Goal: Task Accomplishment & Management: Complete application form

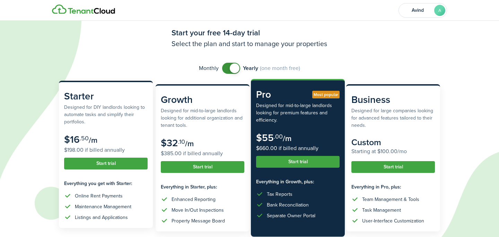
scroll to position [74, 0]
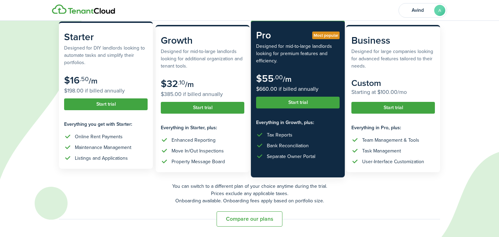
click at [112, 104] on button "Start trial" at bounding box center [105, 104] width 83 height 12
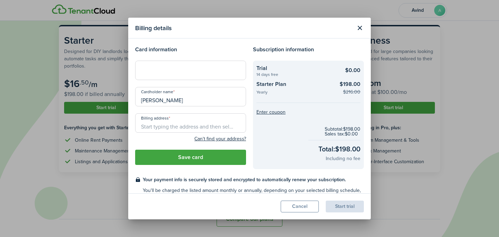
click at [299, 204] on button "Cancel" at bounding box center [300, 207] width 38 height 12
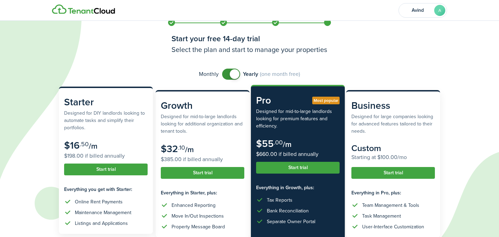
scroll to position [8, 0]
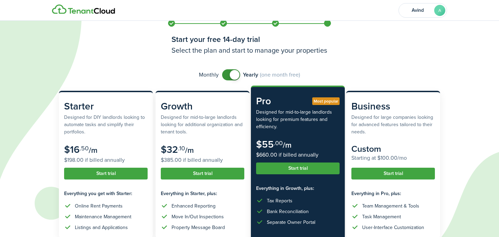
click at [219, 74] on div "Monthly Yearly (one month free)" at bounding box center [249, 74] width 381 height 11
checkbox input "false"
click at [237, 74] on span at bounding box center [235, 75] width 10 height 10
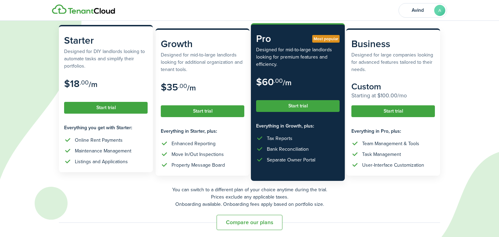
scroll to position [74, 0]
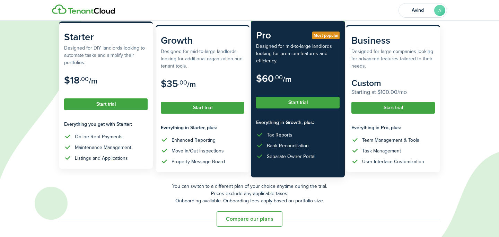
click at [110, 104] on button "Start trial" at bounding box center [105, 104] width 83 height 12
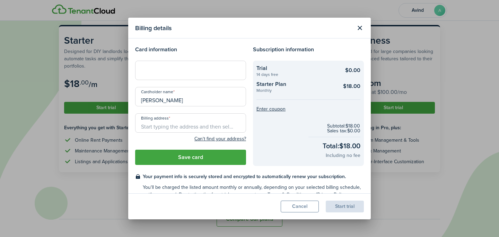
click at [165, 74] on div at bounding box center [190, 70] width 111 height 19
click at [219, 76] on div at bounding box center [190, 70] width 111 height 19
click at [180, 127] on input "Billing address" at bounding box center [190, 122] width 111 height 19
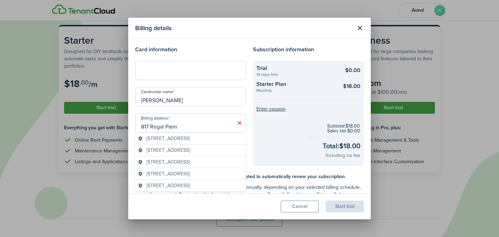
click at [185, 140] on span "[STREET_ADDRESS]" at bounding box center [168, 138] width 43 height 7
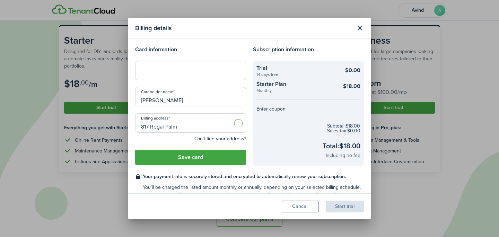
type input "[STREET_ADDRESS][PERSON_NAME]"
click at [193, 160] on button "Save card" at bounding box center [190, 157] width 111 height 15
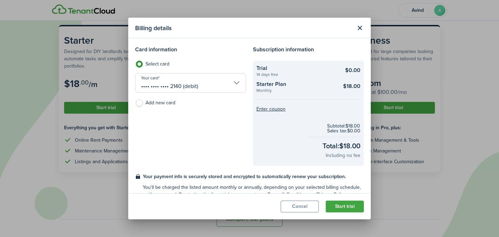
click at [344, 208] on button "Start trial" at bounding box center [345, 207] width 38 height 12
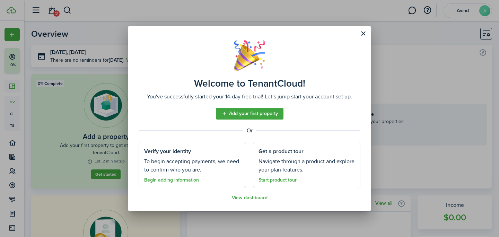
click at [250, 115] on link "Add your first property" at bounding box center [250, 114] width 68 height 12
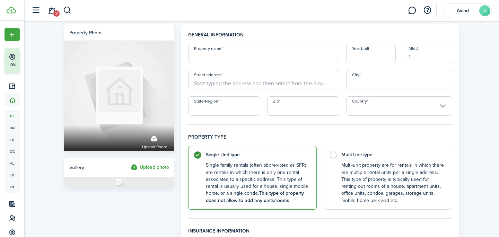
click at [218, 57] on input "Property name" at bounding box center [263, 53] width 151 height 19
type input "[GEOGRAPHIC_DATA]"
click at [206, 81] on input "Street address" at bounding box center [263, 79] width 151 height 19
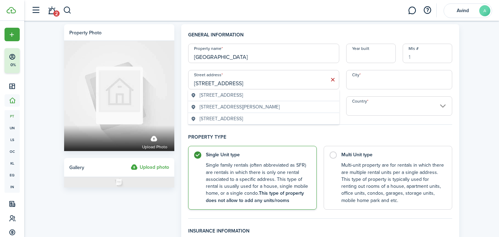
click at [213, 83] on input "[STREET_ADDRESS]" at bounding box center [263, 79] width 151 height 19
click at [221, 95] on span "[STREET_ADDRESS]" at bounding box center [221, 94] width 43 height 7
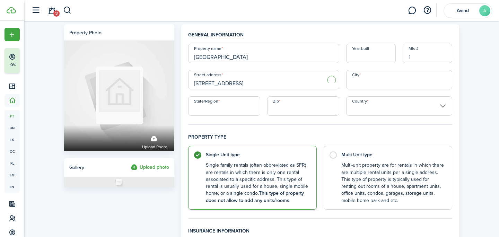
type input "[STREET_ADDRESS]"
type input "[PERSON_NAME]"
type input "FL"
type input "33510"
type input "[GEOGRAPHIC_DATA]"
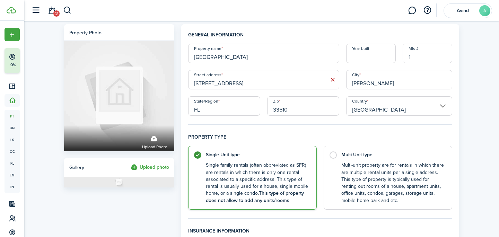
click at [360, 57] on input "Year built" at bounding box center [371, 53] width 50 height 19
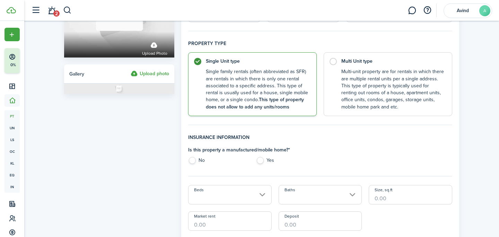
scroll to position [94, 0]
type input "1977"
click at [196, 159] on label "No" at bounding box center [218, 161] width 61 height 10
radio input "true"
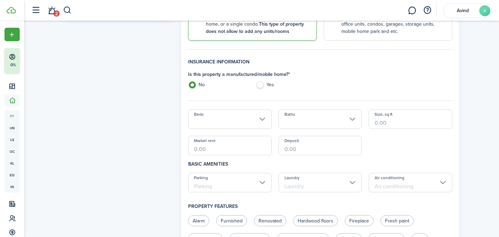
scroll to position [170, 0]
click at [232, 118] on input "Beds" at bounding box center [229, 118] width 83 height 19
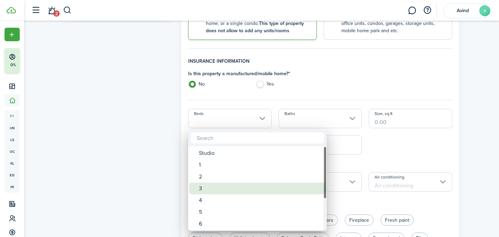
click at [202, 189] on div "3" at bounding box center [260, 189] width 123 height 12
type input "3"
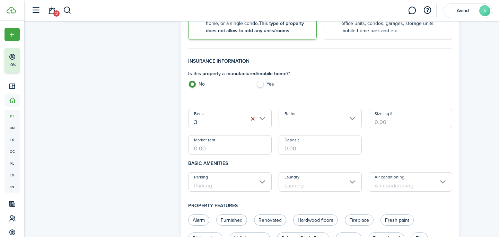
click at [300, 123] on input "Baths" at bounding box center [320, 118] width 83 height 19
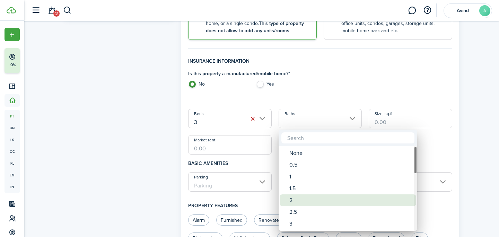
click at [294, 204] on div "2" at bounding box center [350, 200] width 123 height 12
type input "2"
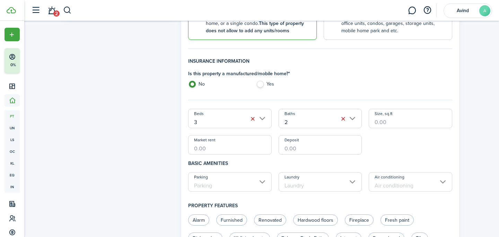
click at [397, 126] on input "Size, sq.ft" at bounding box center [410, 118] width 83 height 19
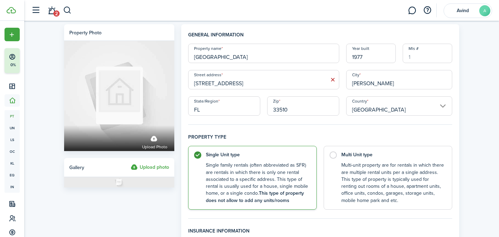
scroll to position [0, 0]
click at [375, 61] on input "1977" at bounding box center [371, 52] width 50 height 19
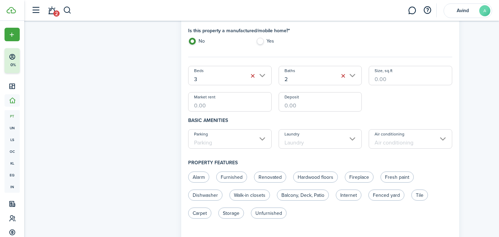
scroll to position [213, 0]
type input "1976"
click at [383, 81] on input "Size, sq.ft" at bounding box center [410, 74] width 83 height 19
type input "1,369"
click at [232, 107] on input "Market rent" at bounding box center [229, 100] width 83 height 19
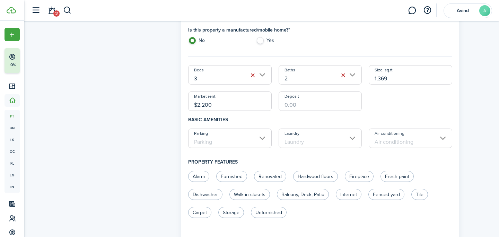
type input "$2,200.00"
click at [240, 140] on input "Parking" at bounding box center [229, 138] width 83 height 19
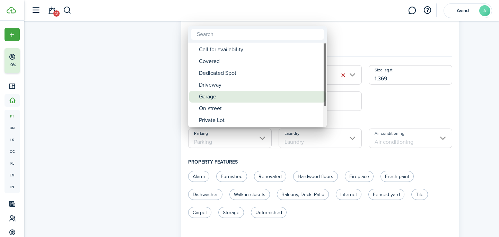
click at [226, 96] on div "Garage" at bounding box center [260, 97] width 123 height 12
type input "Garage"
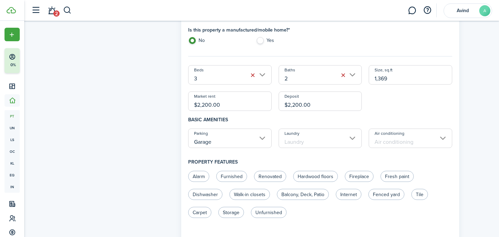
click at [264, 142] on input "Garage" at bounding box center [229, 138] width 83 height 19
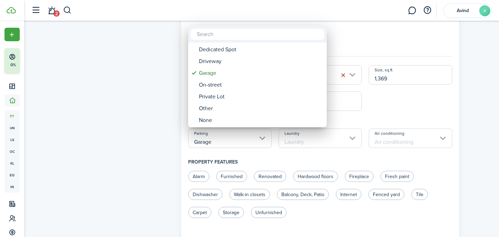
click at [264, 142] on div at bounding box center [250, 119] width 610 height 348
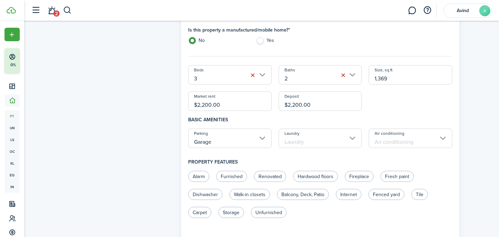
click at [353, 136] on input "Laundry" at bounding box center [320, 138] width 83 height 19
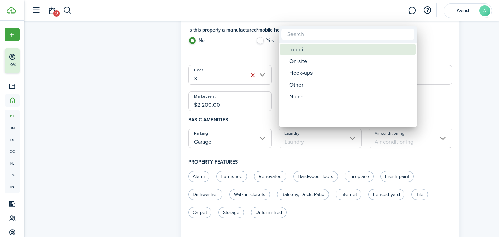
click at [296, 53] on div "In-unit" at bounding box center [350, 50] width 123 height 12
type input "In-unit"
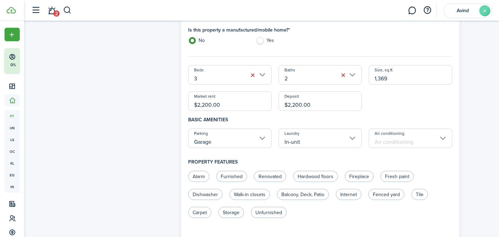
click at [406, 141] on input "Air conditioning" at bounding box center [410, 138] width 83 height 19
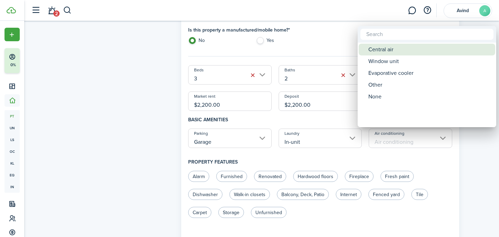
click at [379, 51] on div "Central air" at bounding box center [429, 50] width 123 height 12
type input "Central air"
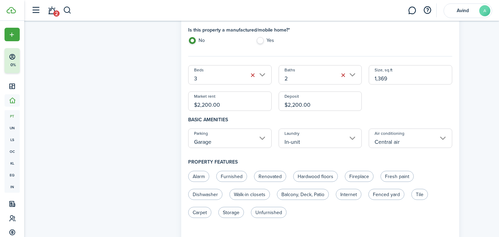
click at [344, 140] on input "In-unit" at bounding box center [320, 138] width 83 height 19
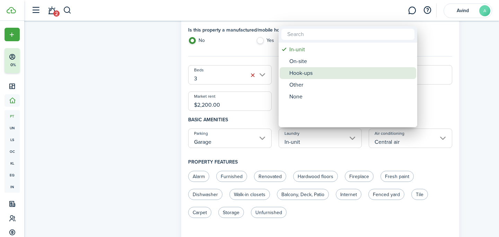
click at [303, 75] on div "Hook-ups" at bounding box center [350, 73] width 123 height 12
type input "Hook-ups"
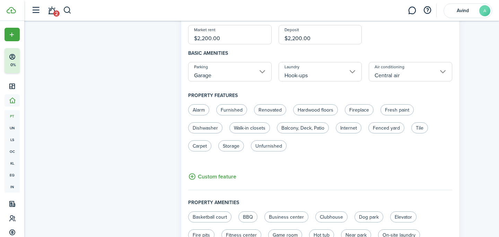
scroll to position [280, 0]
click at [386, 129] on label "Fenced yard" at bounding box center [386, 127] width 36 height 11
radio input "true"
click at [393, 108] on label "Fresh paint" at bounding box center [396, 109] width 33 height 11
radio input "true"
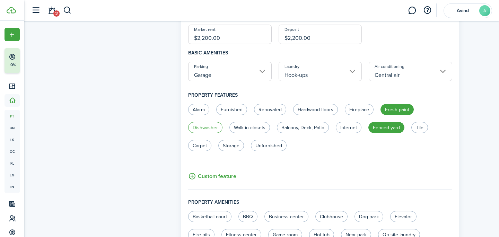
click at [212, 127] on label "Dishwasher" at bounding box center [205, 127] width 34 height 11
radio input "true"
click at [248, 127] on label "Walk-in closets" at bounding box center [249, 127] width 41 height 11
radio input "true"
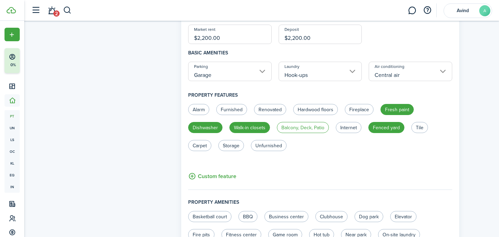
click at [299, 129] on label "Balcony, Deck, Patio" at bounding box center [303, 127] width 52 height 11
radio input "true"
click at [222, 176] on button "Custom feature" at bounding box center [212, 176] width 48 height 9
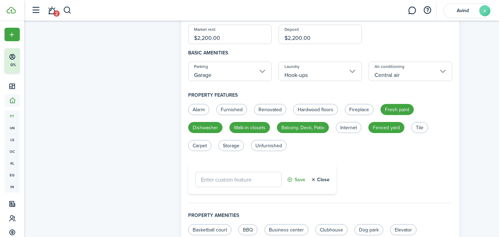
click at [299, 178] on button "Save" at bounding box center [296, 179] width 18 height 15
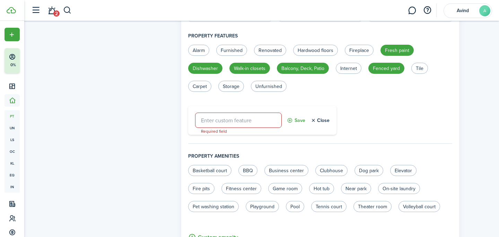
scroll to position [341, 0]
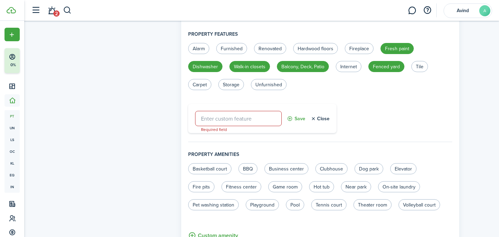
click at [329, 116] on div "Required field Save Close" at bounding box center [262, 118] width 148 height 29
click at [323, 118] on button "Close" at bounding box center [319, 118] width 19 height 15
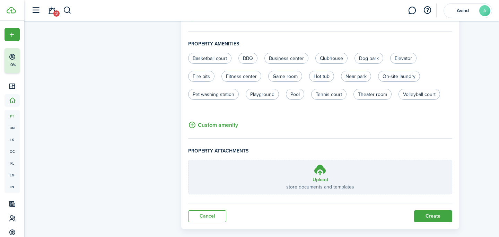
scroll to position [449, 0]
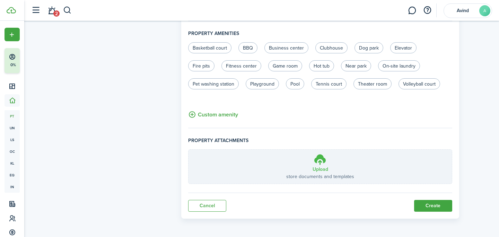
click at [321, 166] on h3 "Upload" at bounding box center [320, 169] width 16 height 7
click at [188, 150] on input "Upload store documents and templates Choose file" at bounding box center [188, 150] width 0 height 0
click at [318, 166] on h3 "Upload" at bounding box center [320, 169] width 16 height 7
click at [188, 150] on input "Upload store documents and templates Choose file" at bounding box center [188, 150] width 0 height 0
click at [318, 160] on icon at bounding box center [320, 159] width 13 height 12
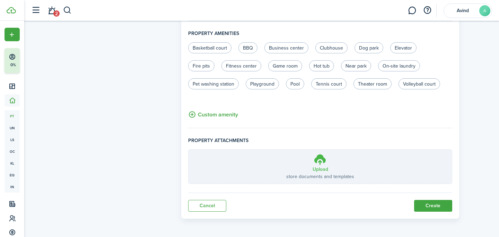
click at [188, 150] on input "Upload store documents and templates Choose file" at bounding box center [188, 150] width 0 height 0
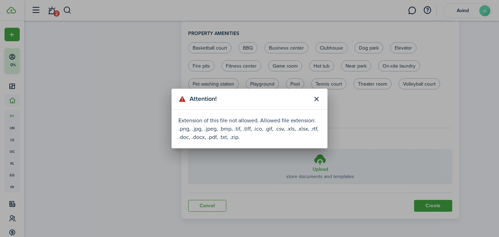
click at [319, 100] on button "Close modal" at bounding box center [316, 99] width 12 height 12
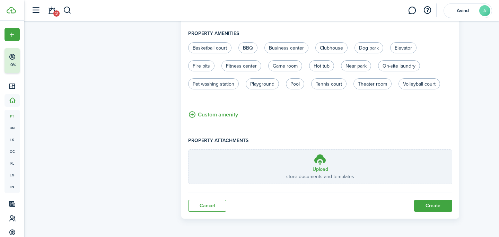
click at [340, 206] on panel-main-footer "Cancel Create" at bounding box center [320, 206] width 264 height 12
click at [431, 205] on button "Create" at bounding box center [433, 206] width 38 height 12
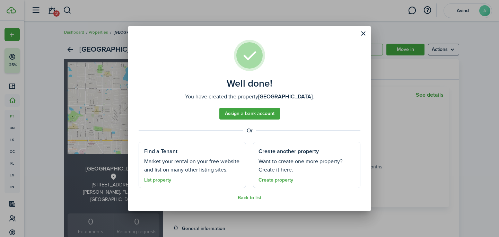
click at [160, 179] on link "List property" at bounding box center [157, 180] width 27 height 6
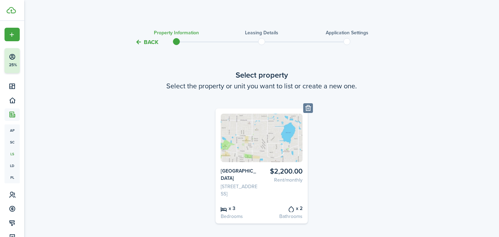
click at [140, 43] on button "Back" at bounding box center [146, 41] width 23 height 7
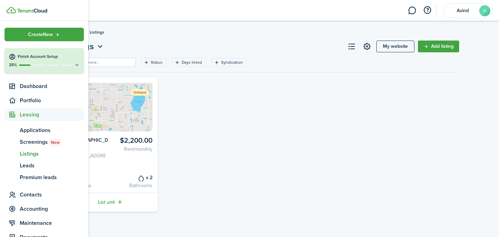
click at [42, 35] on span "Create New" at bounding box center [40, 34] width 25 height 5
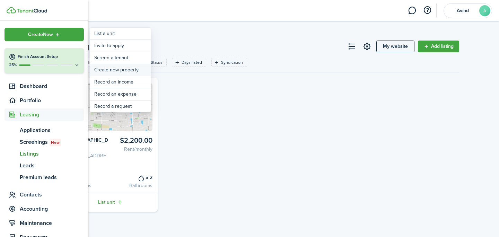
click at [105, 71] on link "Create new property" at bounding box center [120, 70] width 61 height 12
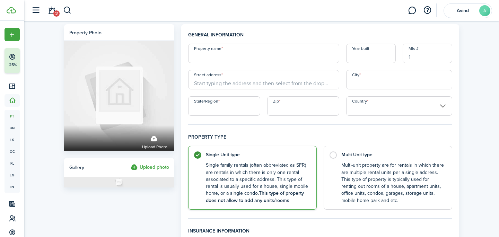
click at [210, 55] on input "Property name" at bounding box center [263, 53] width 151 height 19
type input "[GEOGRAPHIC_DATA]"
click at [369, 56] on input "Year built" at bounding box center [371, 53] width 50 height 19
type input "1976"
click at [244, 79] on input "Street address" at bounding box center [263, 79] width 151 height 19
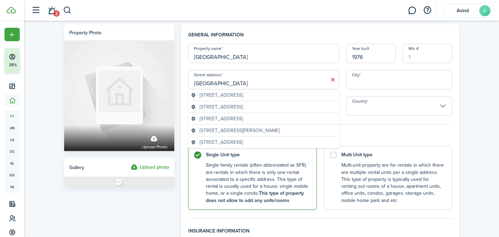
click at [240, 104] on span "[STREET_ADDRESS]" at bounding box center [221, 106] width 43 height 7
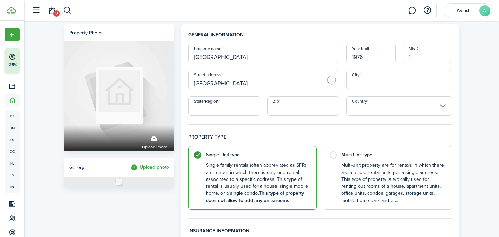
type input "[STREET_ADDRESS]"
type input "[PERSON_NAME]"
type input "FL"
type input "33510"
type input "[GEOGRAPHIC_DATA]"
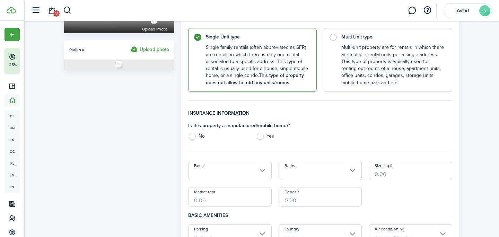
scroll to position [120, 0]
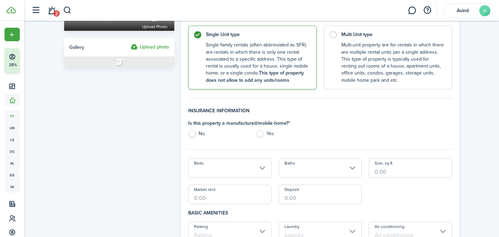
click at [193, 132] on label "No" at bounding box center [218, 135] width 61 height 10
radio input "true"
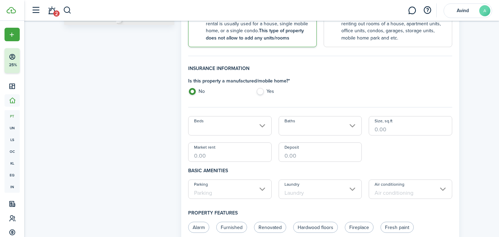
scroll to position [163, 0]
click at [245, 125] on input "Beds" at bounding box center [229, 124] width 83 height 19
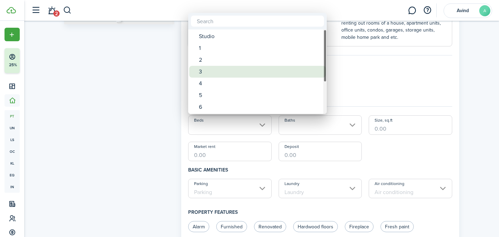
click at [226, 69] on div "3" at bounding box center [260, 72] width 123 height 12
type input "3"
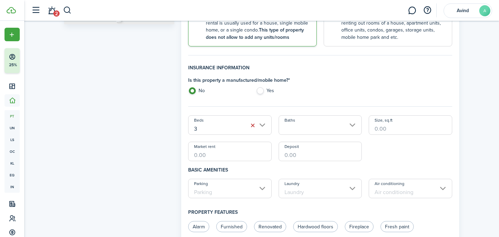
click at [299, 123] on input "Baths" at bounding box center [320, 124] width 83 height 19
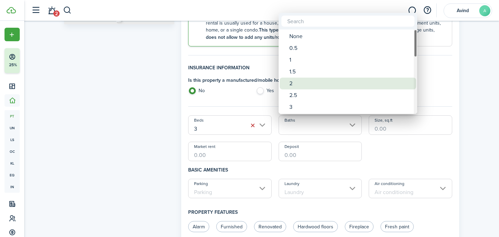
click at [294, 85] on div "2" at bounding box center [350, 84] width 123 height 12
type input "2"
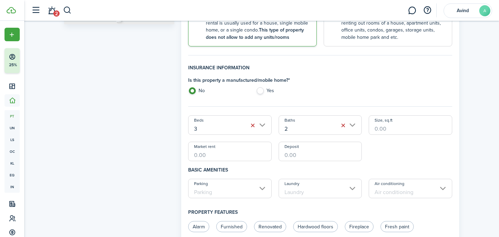
click at [387, 124] on input "Size, sq.ft" at bounding box center [410, 124] width 83 height 19
type input "1,398"
type input "$2,200.00"
click at [250, 189] on input "Parking" at bounding box center [229, 188] width 83 height 19
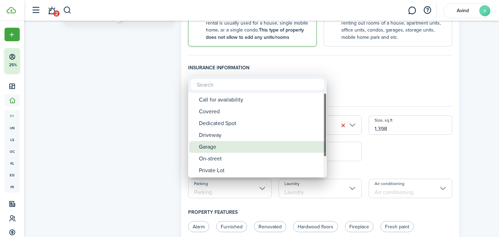
click at [218, 147] on div "Garage" at bounding box center [260, 147] width 123 height 12
type input "Garage"
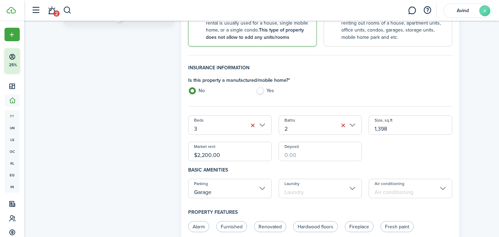
click at [319, 195] on input "Laundry" at bounding box center [320, 188] width 83 height 19
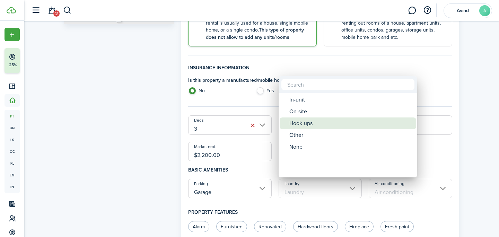
click at [308, 125] on div "Hook-ups" at bounding box center [350, 123] width 123 height 12
type input "Hook-ups"
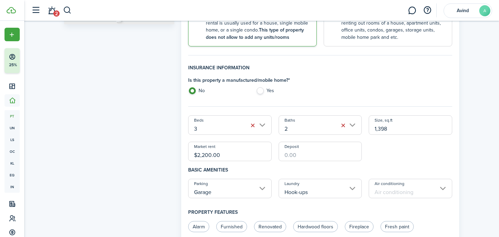
click at [415, 195] on input "Air conditioning" at bounding box center [410, 188] width 83 height 19
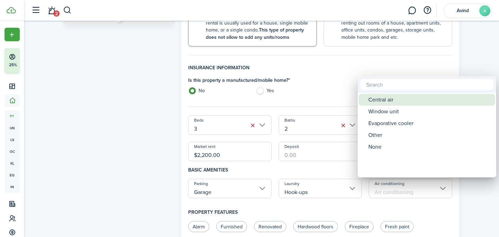
click at [382, 104] on div "Central air" at bounding box center [429, 100] width 123 height 12
type input "Central air"
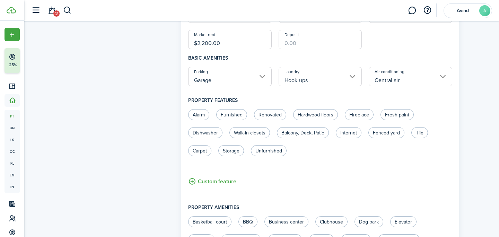
scroll to position [276, 0]
click at [362, 115] on label "Fireplace" at bounding box center [359, 113] width 29 height 11
radio input "true"
click at [392, 116] on label "Fresh paint" at bounding box center [396, 113] width 33 height 11
radio input "true"
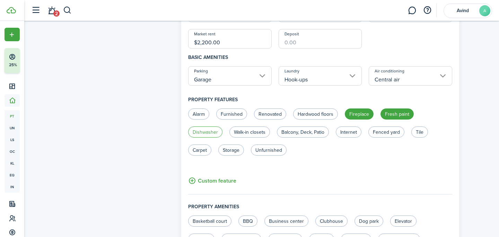
click at [212, 131] on label "Dishwasher" at bounding box center [205, 131] width 34 height 11
radio input "true"
click at [249, 131] on label "Walk-in closets" at bounding box center [249, 131] width 41 height 11
radio input "true"
click at [298, 134] on label "Balcony, Deck, Patio" at bounding box center [303, 131] width 52 height 11
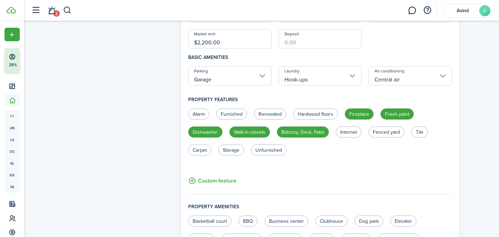
radio input "true"
click at [394, 133] on label "Fenced yard" at bounding box center [386, 131] width 36 height 11
radio input "true"
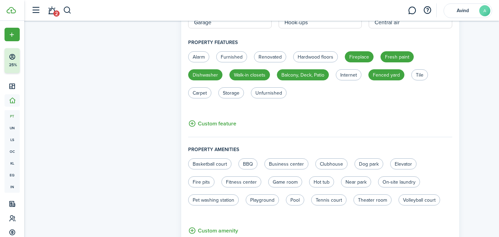
scroll to position [333, 0]
click at [412, 75] on label "Tile" at bounding box center [419, 74] width 17 height 11
radio input "true"
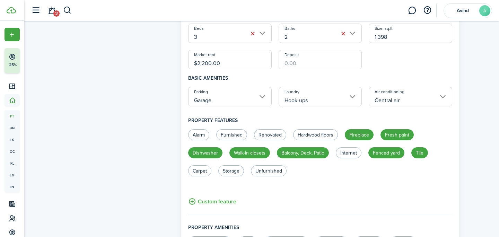
scroll to position [449, 0]
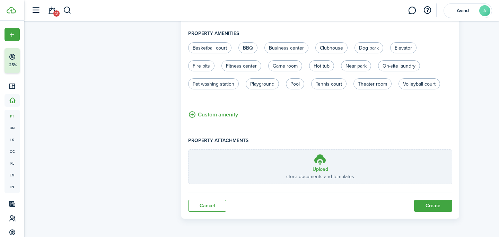
click at [432, 206] on button "Create" at bounding box center [433, 206] width 38 height 12
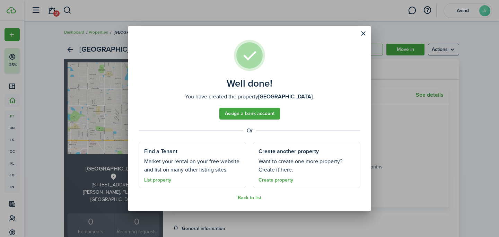
click at [363, 35] on button "Close modal" at bounding box center [363, 34] width 12 height 12
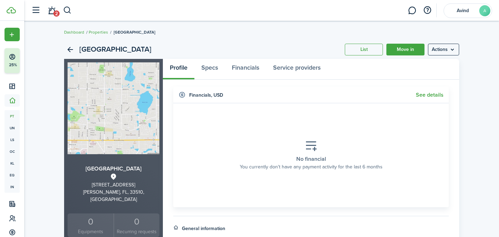
click at [77, 33] on link "Dashboard" at bounding box center [74, 32] width 20 height 6
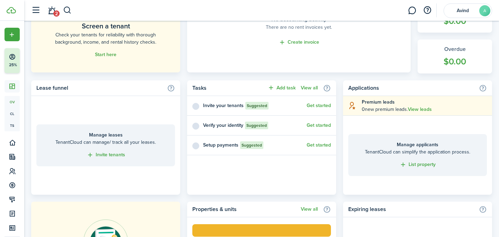
scroll to position [240, 0]
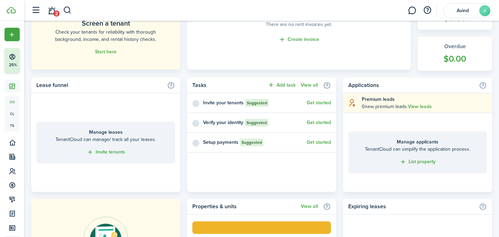
click at [257, 151] on div "Setup payments Suggested Get started" at bounding box center [261, 143] width 149 height 20
